Goal: Transaction & Acquisition: Purchase product/service

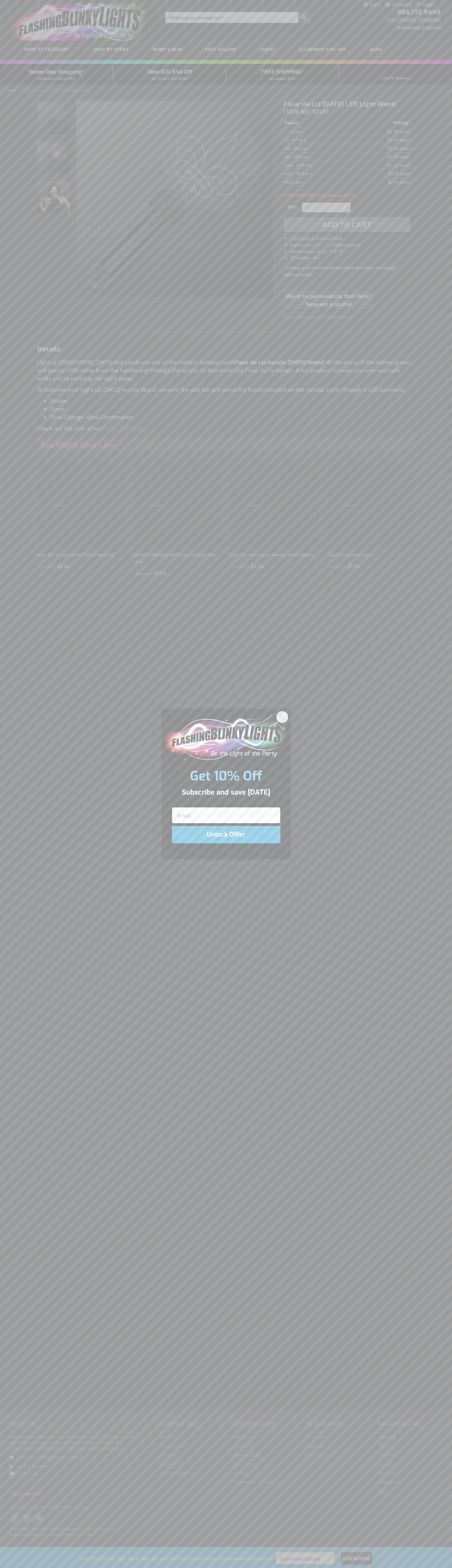
click at [282, 716] on icon "Close dialog" at bounding box center [282, 717] width 5 height 5
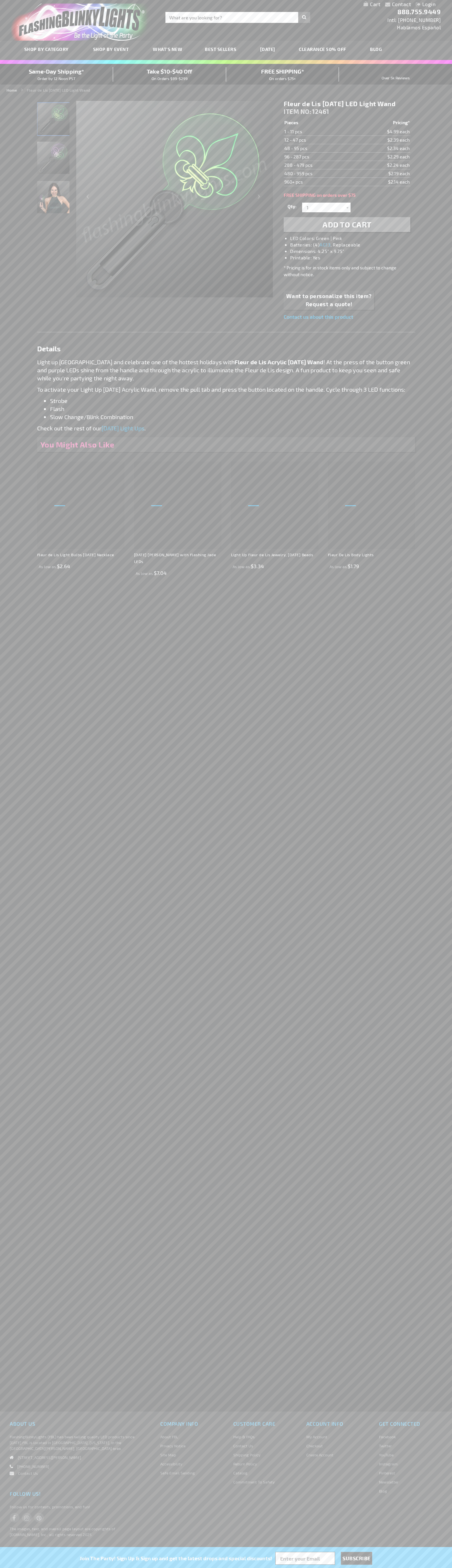
click at [353, 239] on li "LED Colors: Green | Pink" at bounding box center [353, 238] width 126 height 6
click at [347, 225] on span "Add to Cart" at bounding box center [346, 225] width 49 height 9
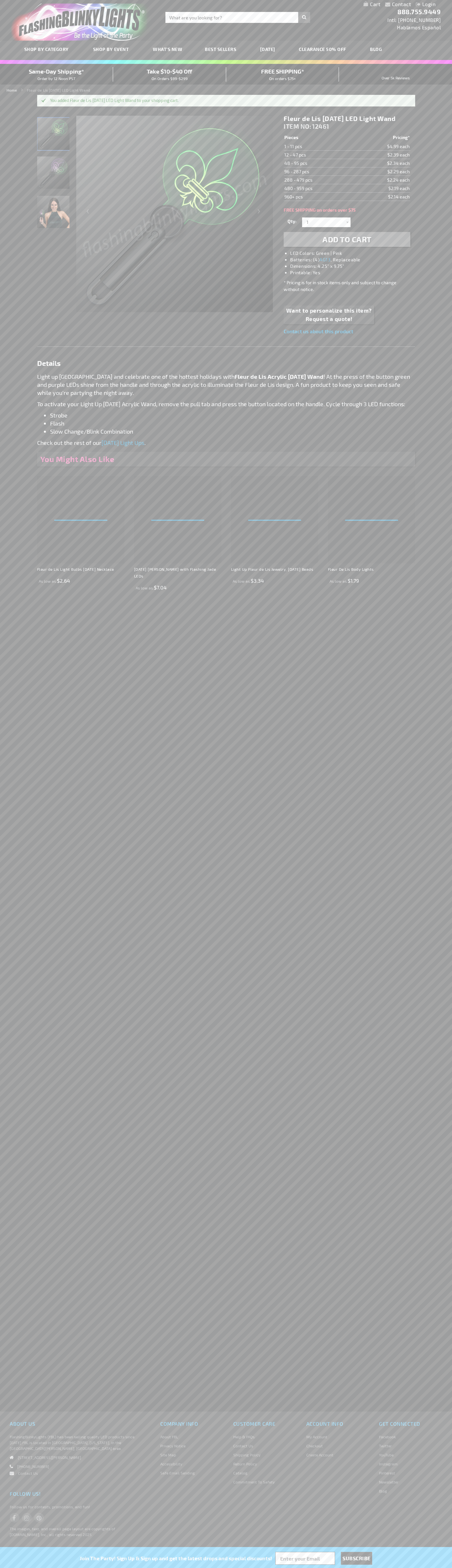
click at [371, 5] on link "My Cart" at bounding box center [371, 5] width 16 height 6
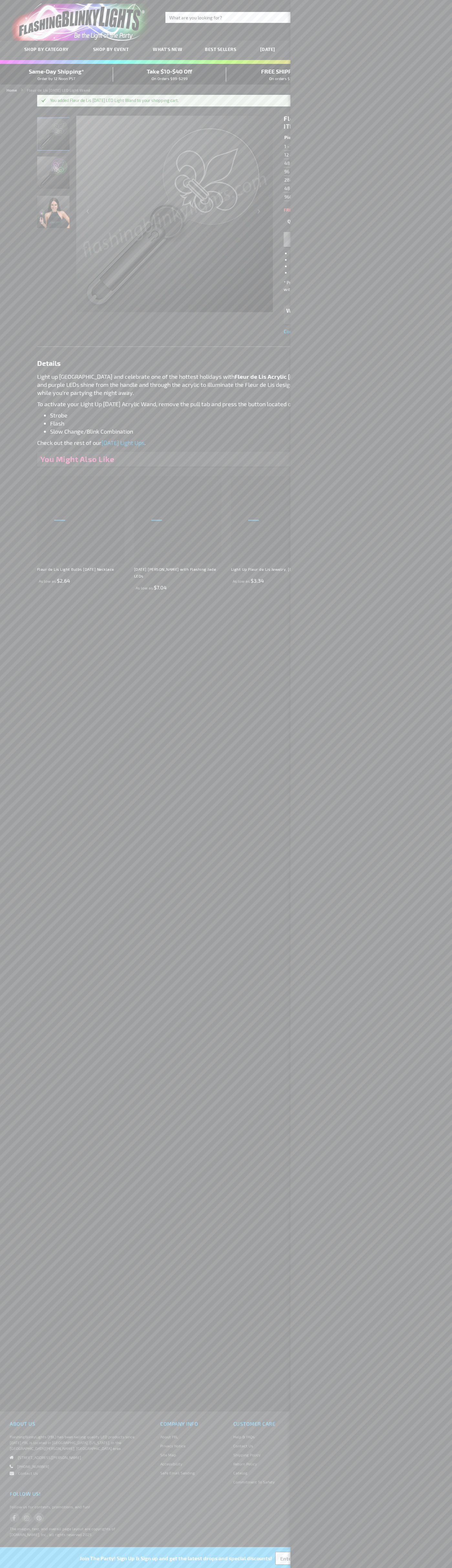
click at [56, 74] on span "Same-Day Shipping*" at bounding box center [56, 71] width 55 height 7
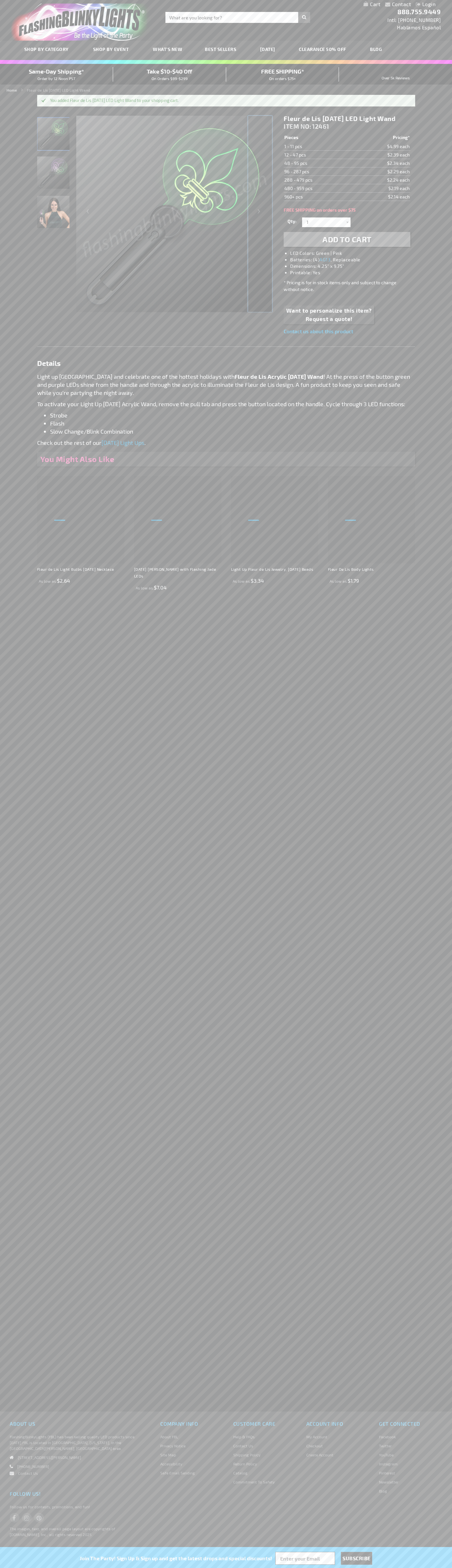
click at [260, 214] on div "Next" at bounding box center [259, 214] width 26 height 198
click at [56, 74] on span "Same-Day Shipping*" at bounding box center [56, 71] width 55 height 7
click at [260, 214] on div "Next" at bounding box center [259, 214] width 26 height 198
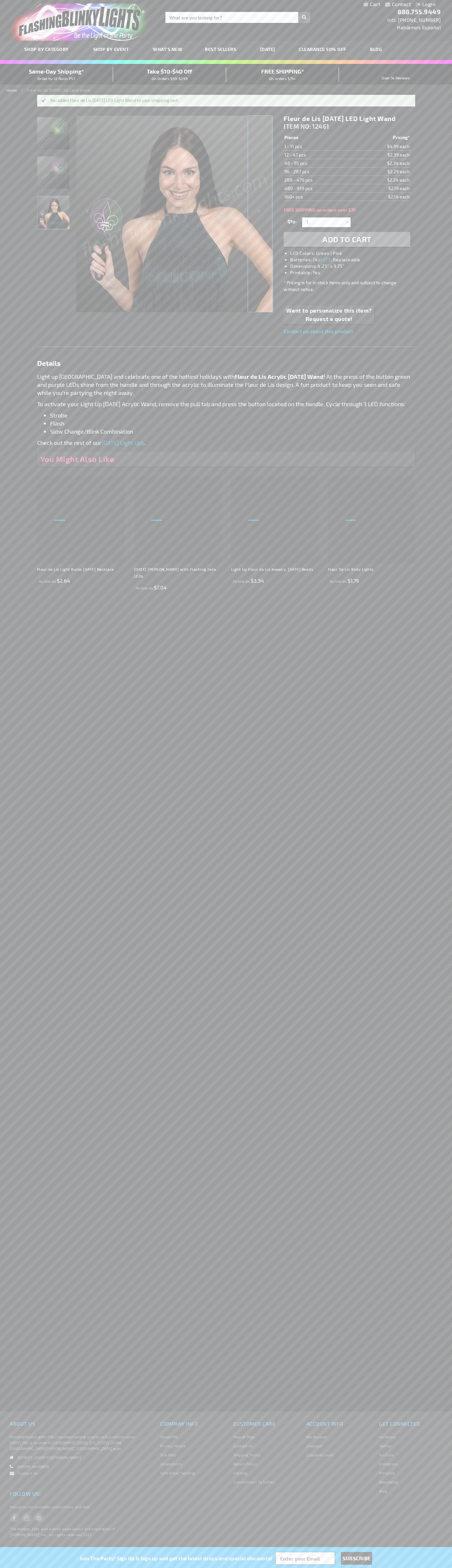
click at [260, 214] on div "Next" at bounding box center [259, 214] width 26 height 198
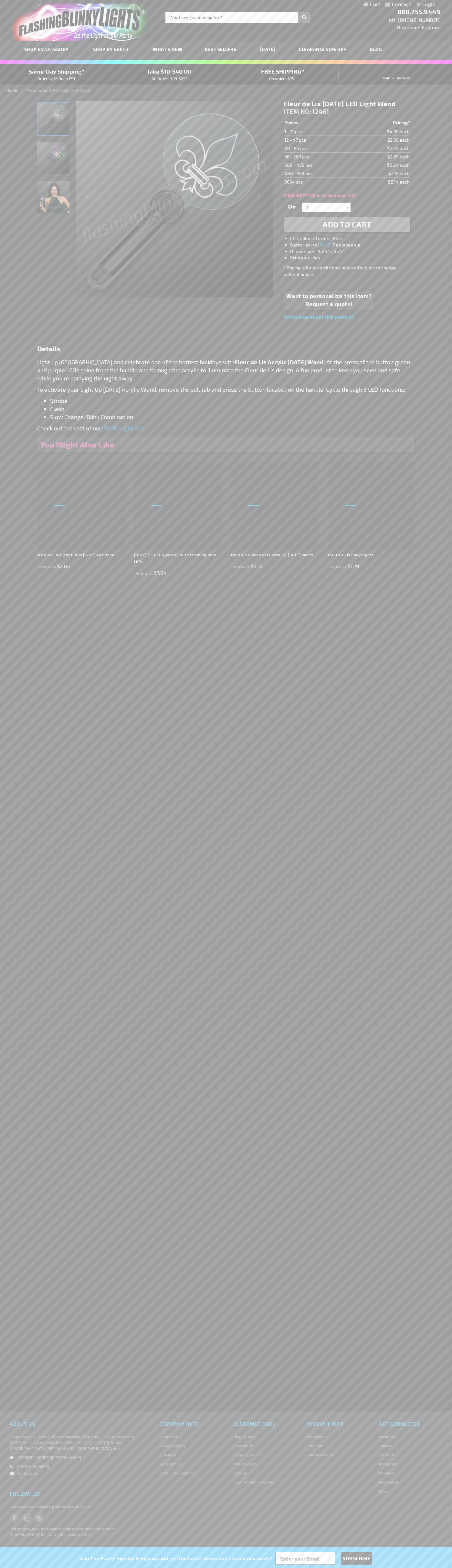
click at [353, 239] on li "LED Colors: Green | Pink" at bounding box center [353, 238] width 126 height 6
